Goal: Transaction & Acquisition: Purchase product/service

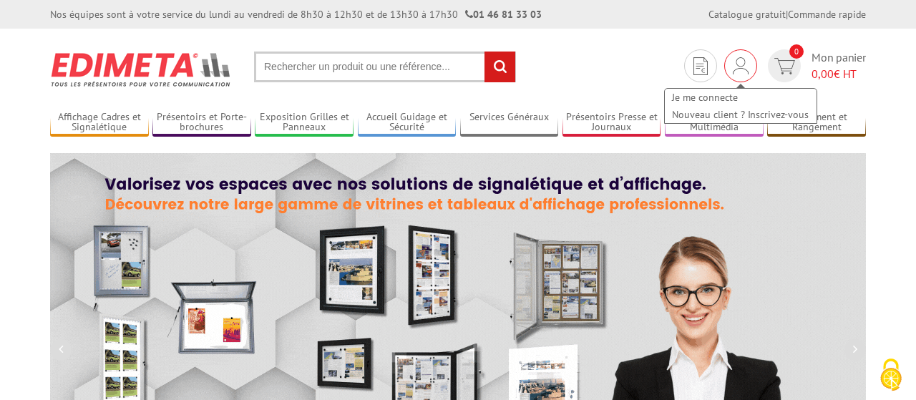
click at [743, 67] on img at bounding box center [741, 65] width 16 height 17
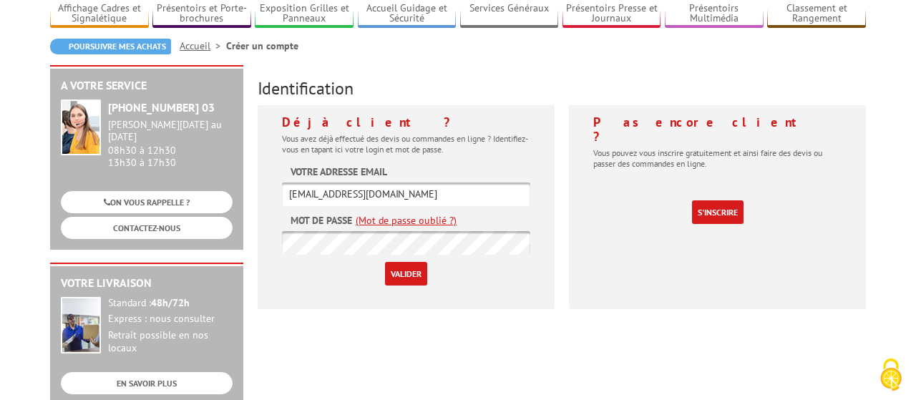
scroll to position [149, 0]
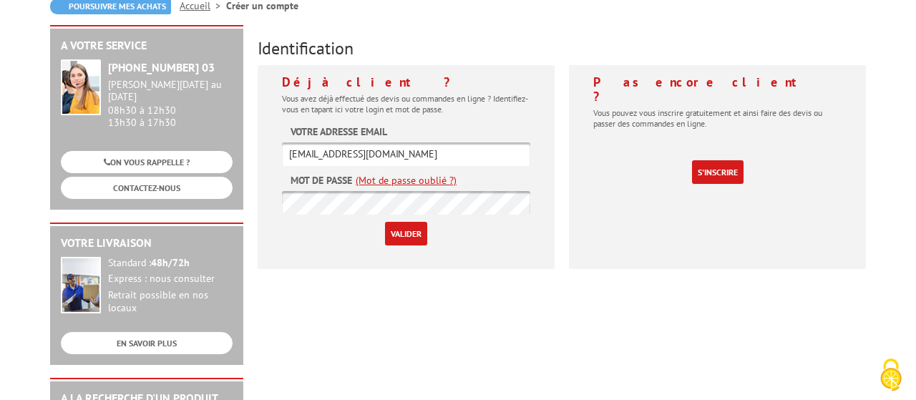
click at [403, 234] on input "Valider" at bounding box center [406, 234] width 42 height 24
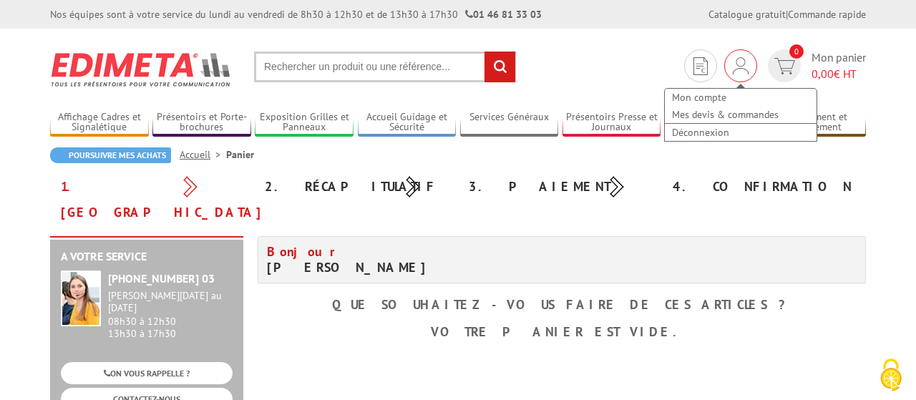
click at [733, 62] on img at bounding box center [741, 65] width 16 height 17
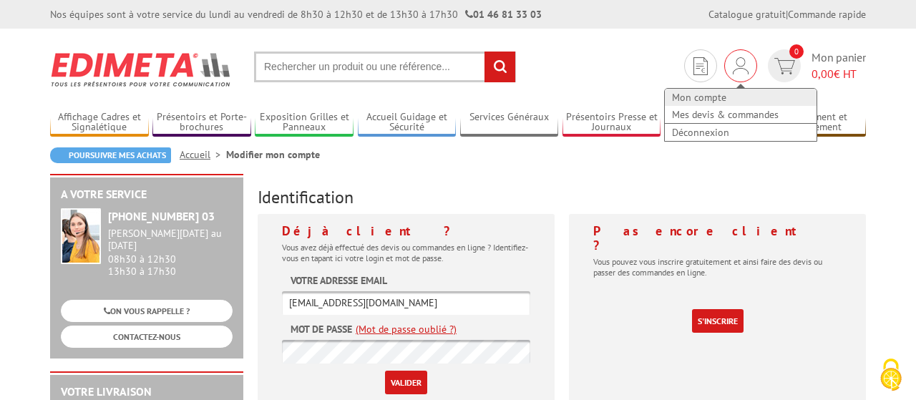
click at [716, 94] on link "Mon compte" at bounding box center [741, 97] width 152 height 17
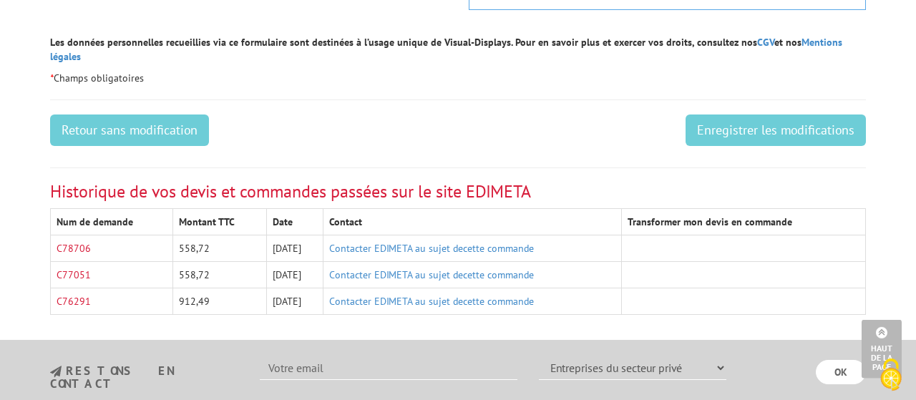
scroll to position [818, 0]
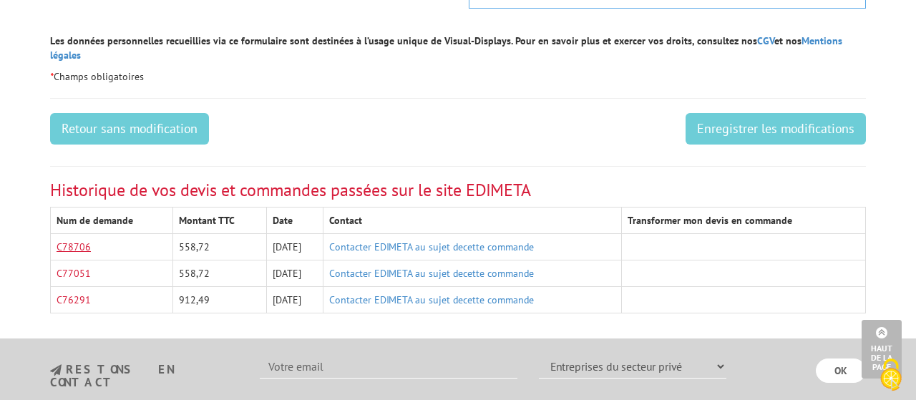
click at [72, 240] on link "C78706" at bounding box center [74, 246] width 34 height 13
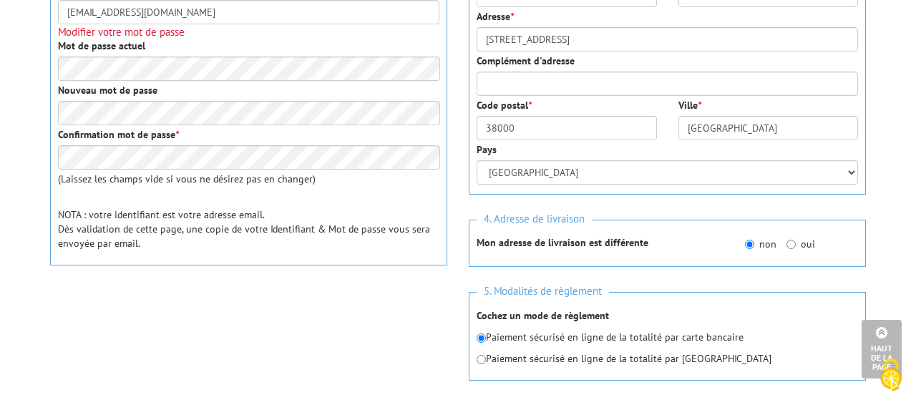
scroll to position [0, 0]
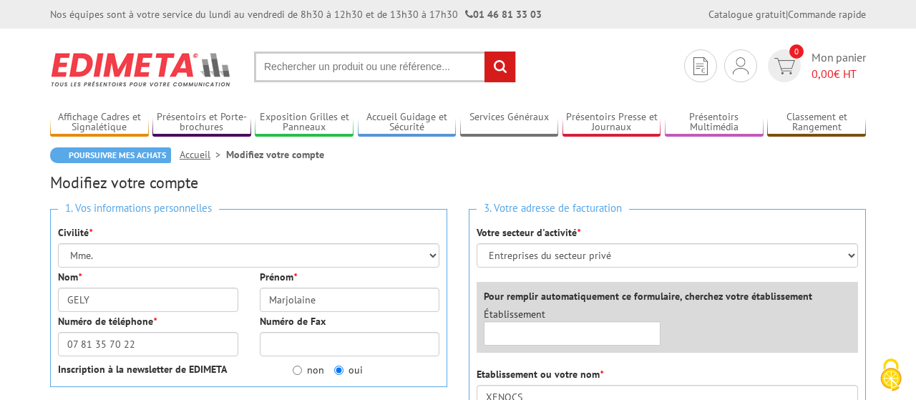
click at [391, 69] on input "text" at bounding box center [385, 67] width 262 height 31
paste input "21830AL"
type input "21830AL"
click at [484, 52] on input "rechercher" at bounding box center [499, 67] width 31 height 31
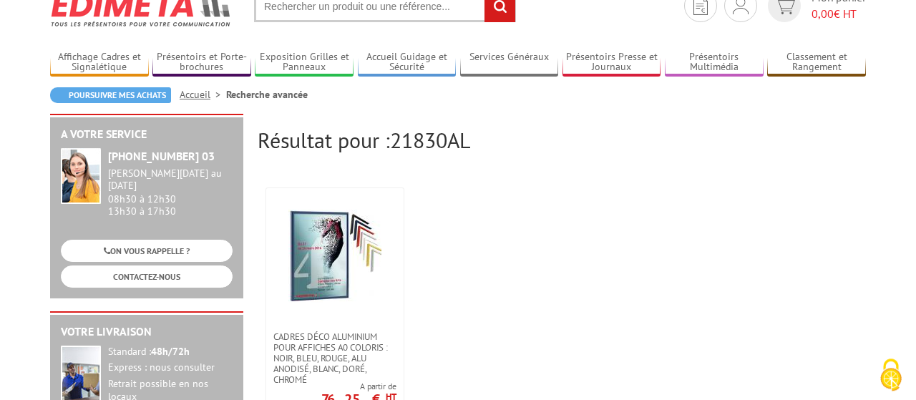
scroll to position [149, 0]
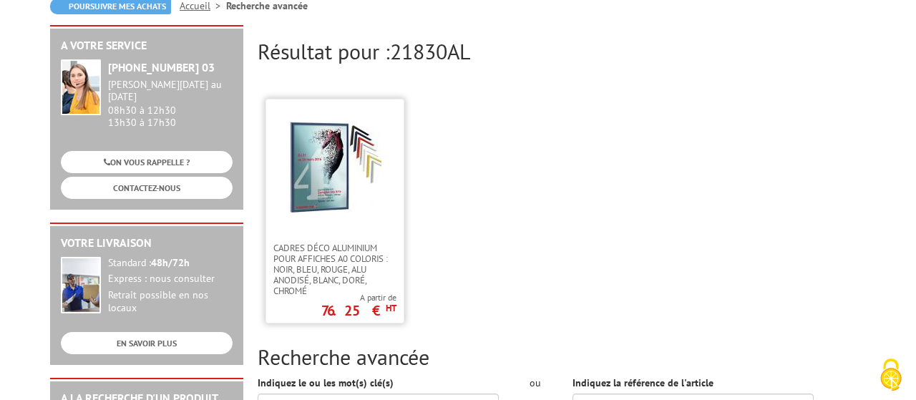
click at [318, 182] on img at bounding box center [334, 167] width 93 height 93
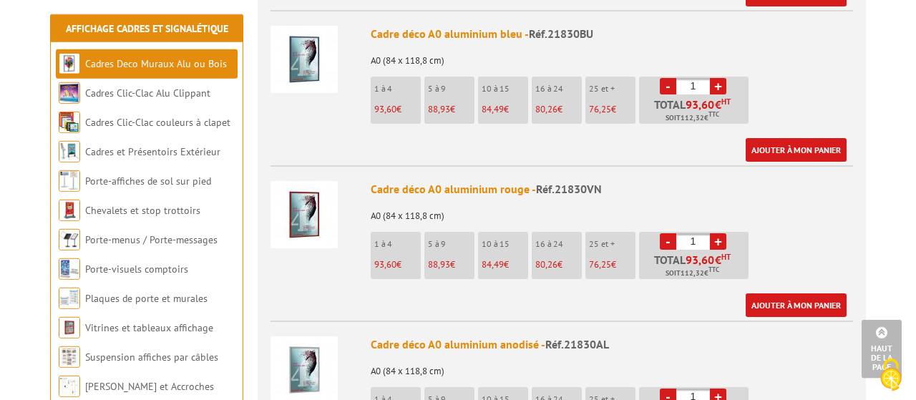
scroll to position [893, 0]
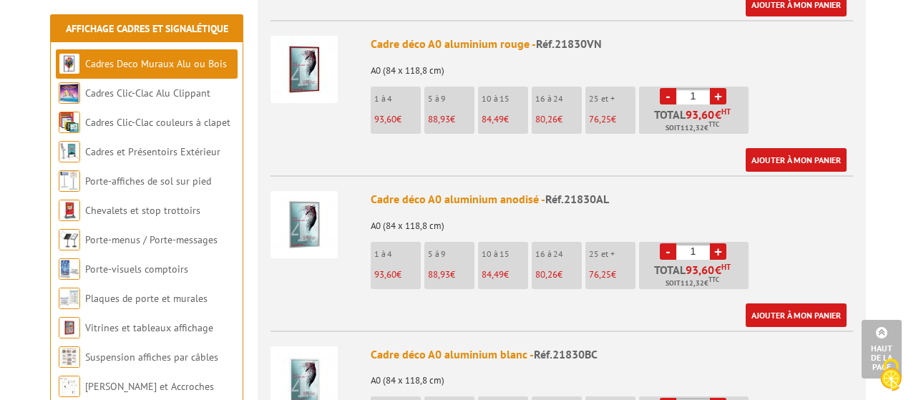
click at [717, 243] on link "+" at bounding box center [718, 251] width 16 height 16
type input "5"
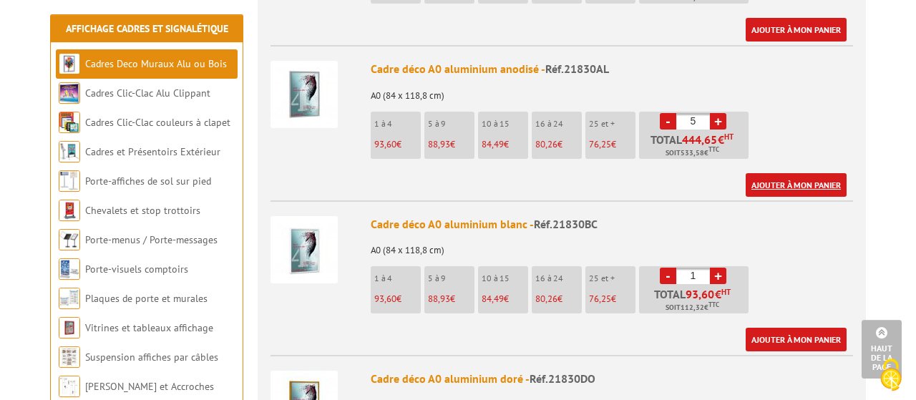
scroll to position [967, 0]
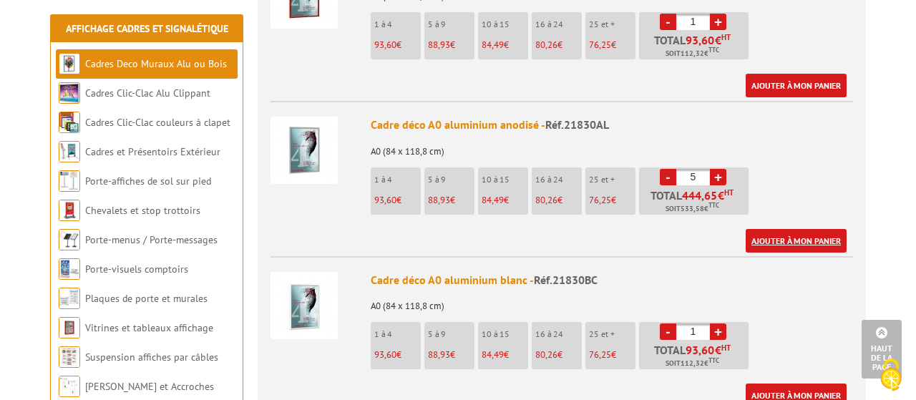
click at [815, 229] on link "Ajouter à mon panier" at bounding box center [795, 241] width 101 height 24
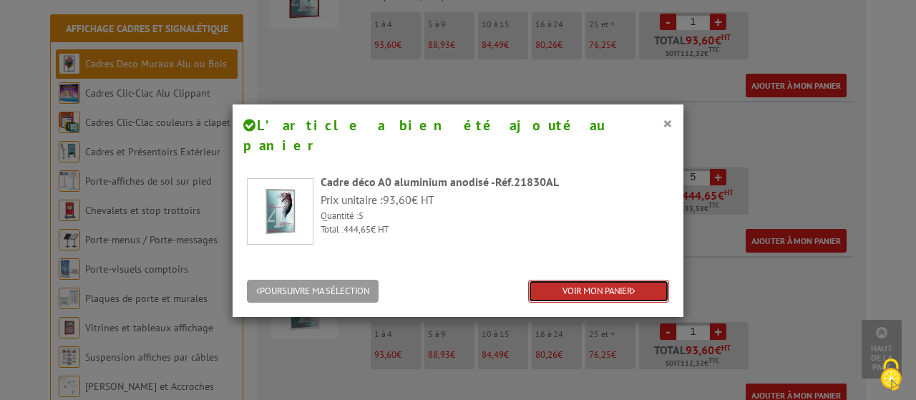
click at [592, 280] on link "VOIR MON PANIER" at bounding box center [598, 292] width 141 height 24
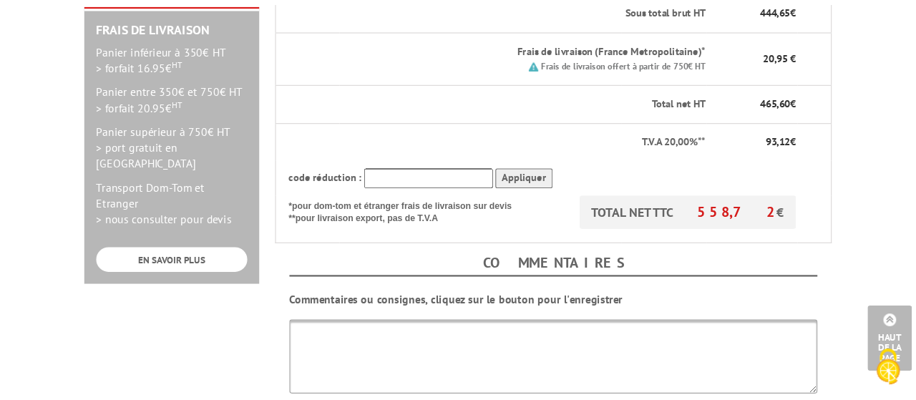
scroll to position [446, 0]
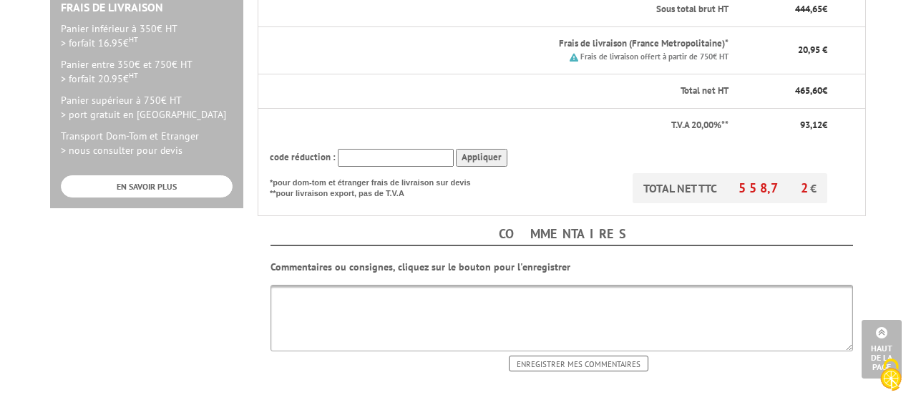
click at [351, 292] on textarea at bounding box center [561, 318] width 582 height 67
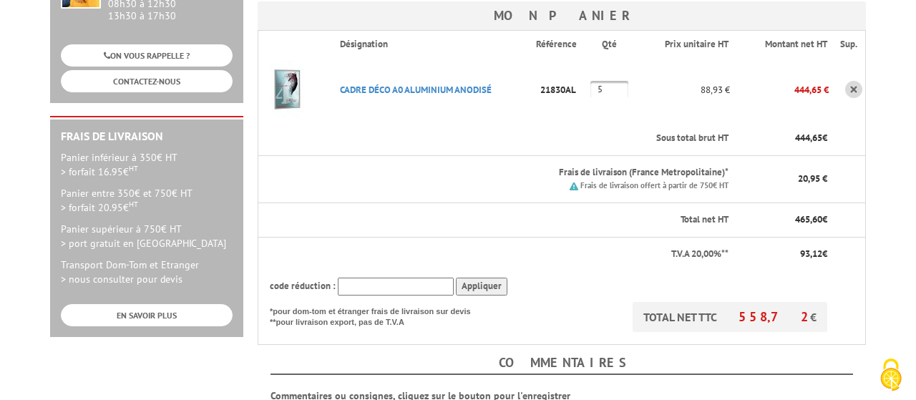
scroll to position [372, 0]
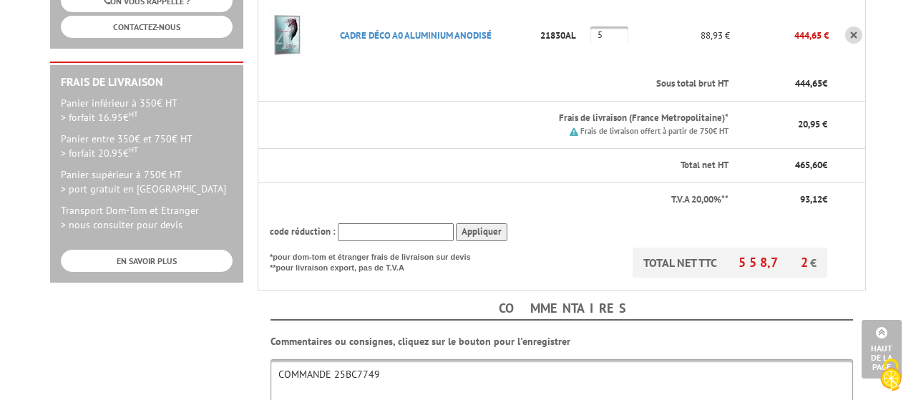
type textarea "COMMANDE 25BC7749"
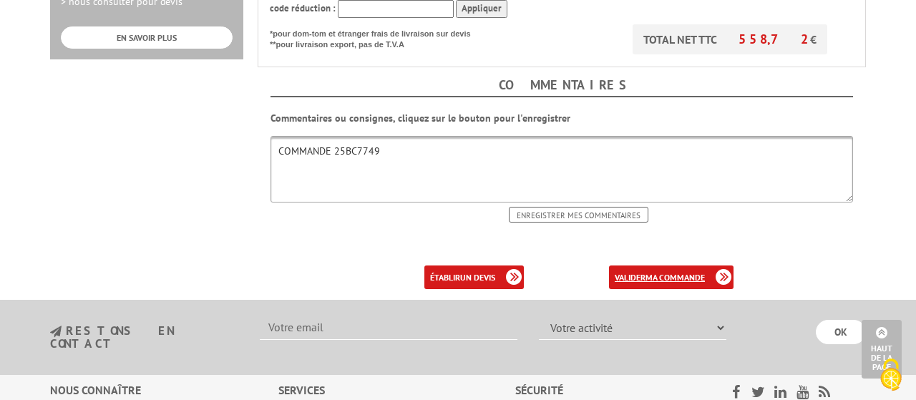
click at [663, 272] on b "ma commande" at bounding box center [674, 277] width 59 height 11
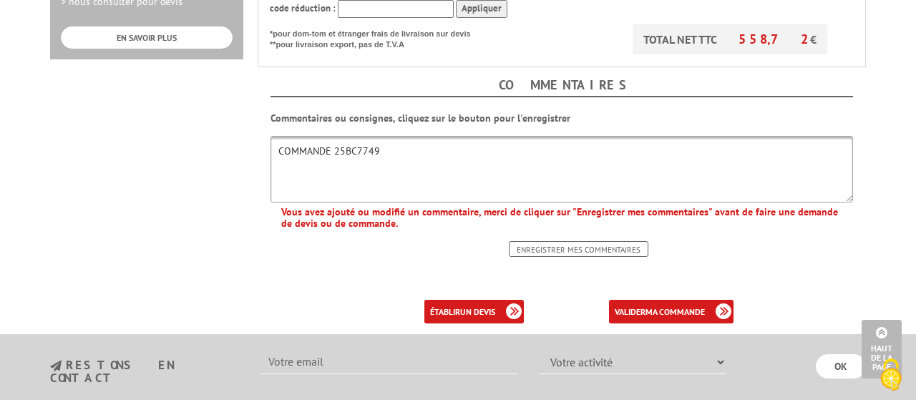
click at [584, 241] on input "Enregistrer mes commentaires" at bounding box center [579, 249] width 140 height 16
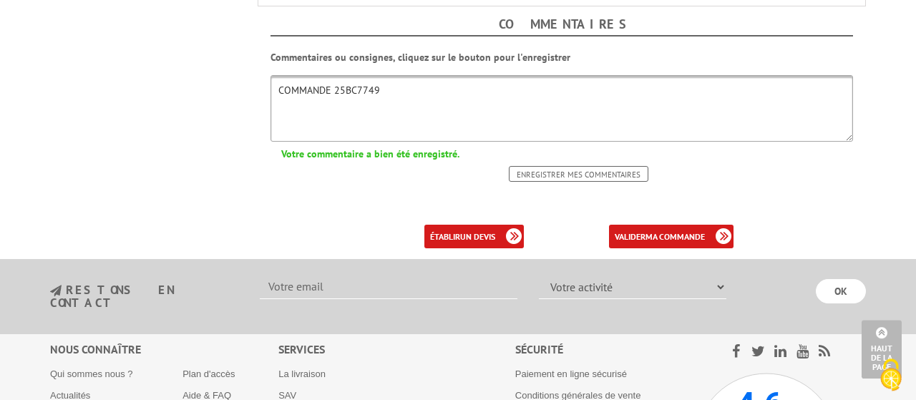
scroll to position [670, 0]
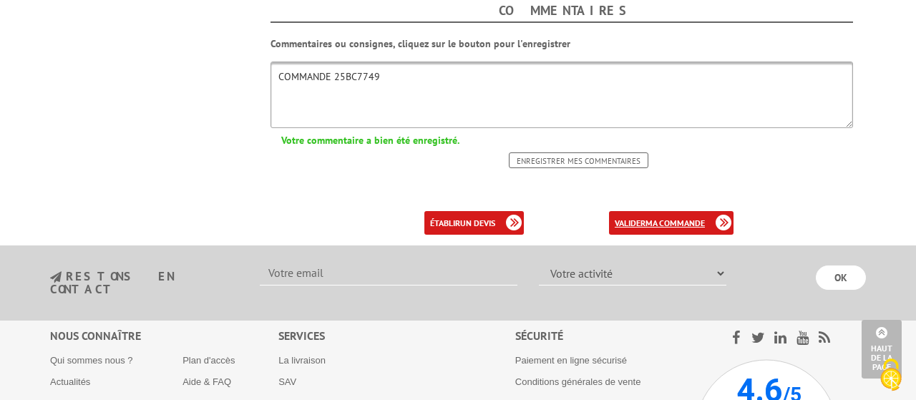
click at [671, 217] on b "ma commande" at bounding box center [674, 222] width 59 height 11
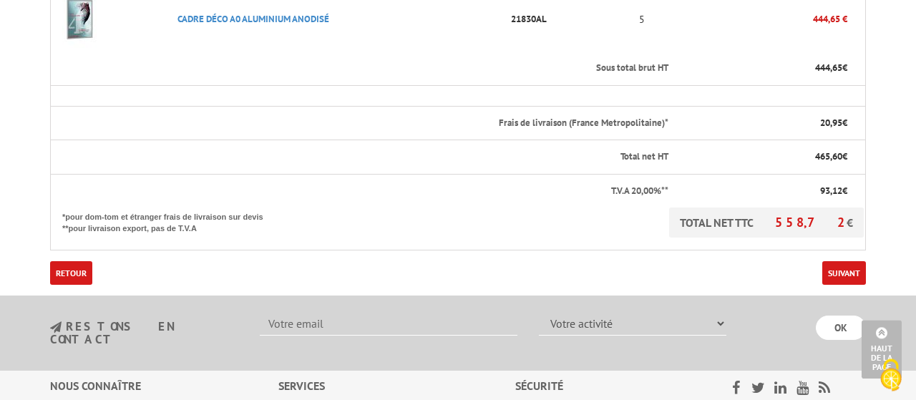
scroll to position [446, 0]
click at [848, 260] on link "Suivant" at bounding box center [844, 272] width 44 height 24
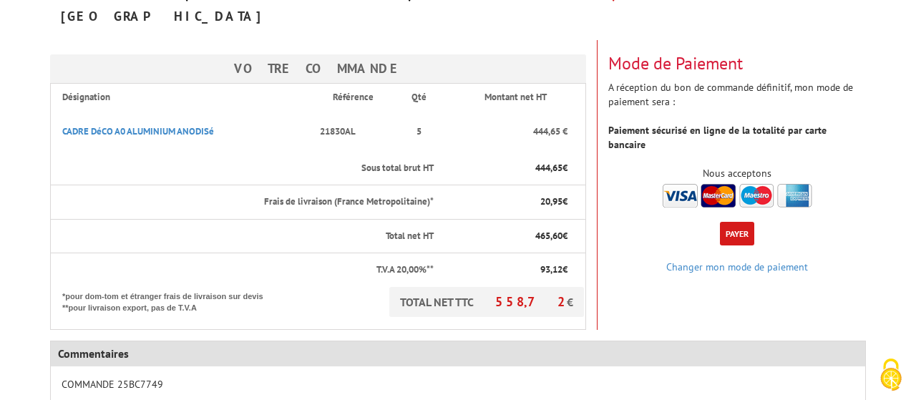
scroll to position [223, 0]
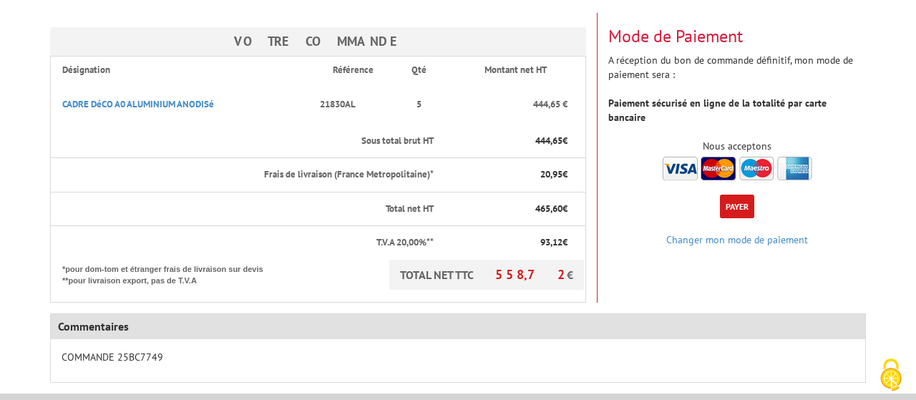
click at [736, 195] on button "Payer" at bounding box center [737, 207] width 34 height 24
